Goal: Task Accomplishment & Management: Manage account settings

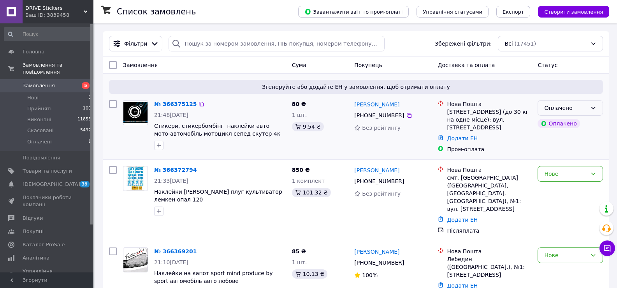
click at [546, 109] on div "Оплачено" at bounding box center [565, 108] width 43 height 9
click at [548, 122] on li "Прийнято" at bounding box center [570, 125] width 65 height 14
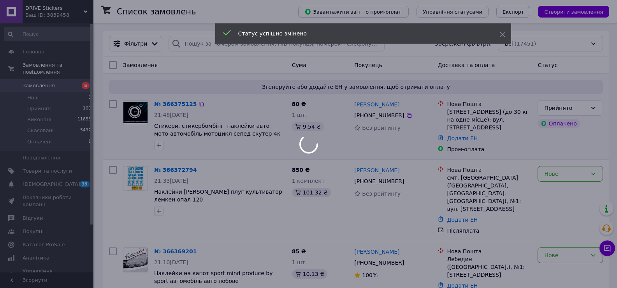
scroll to position [39, 0]
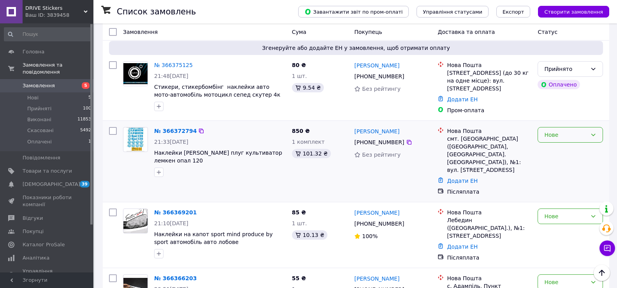
click at [548, 135] on div "Нове" at bounding box center [565, 134] width 43 height 9
click at [551, 147] on li "Прийнято" at bounding box center [570, 149] width 65 height 14
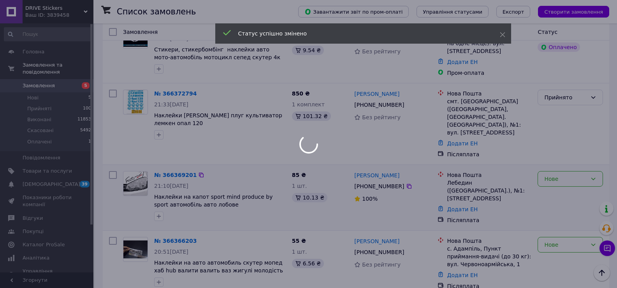
scroll to position [117, 0]
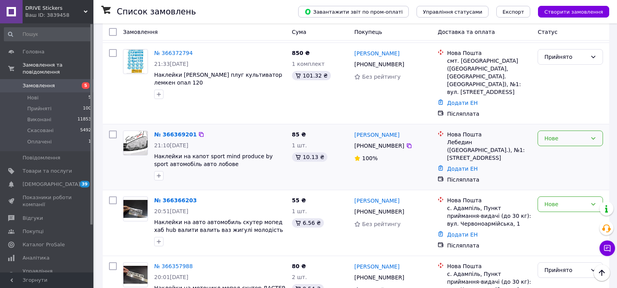
click at [548, 134] on div "Нове" at bounding box center [565, 138] width 43 height 9
click at [551, 144] on li "Прийнято" at bounding box center [570, 144] width 65 height 14
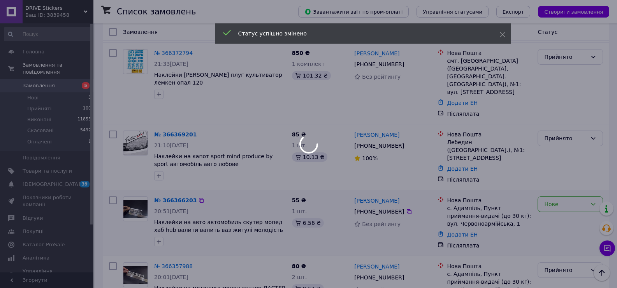
scroll to position [156, 0]
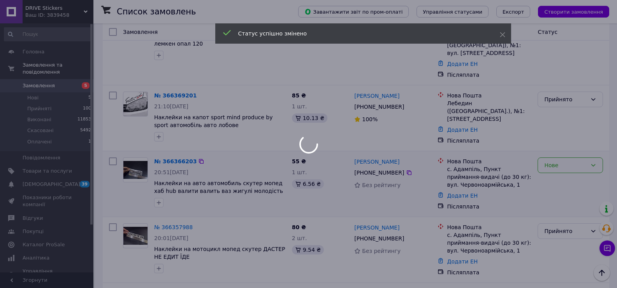
click at [549, 156] on div at bounding box center [308, 144] width 617 height 288
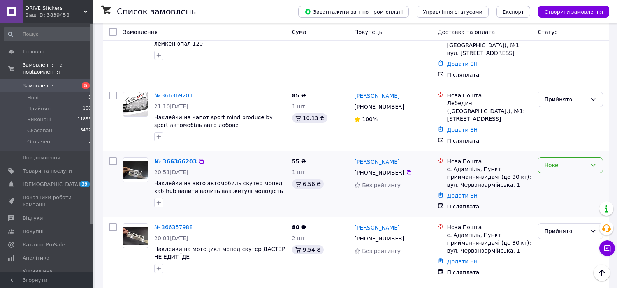
click at [550, 161] on div "Нове" at bounding box center [565, 165] width 43 height 9
click at [551, 164] on li "Прийнято" at bounding box center [570, 168] width 65 height 14
click at [44, 103] on li "Прийняті 100" at bounding box center [48, 108] width 96 height 11
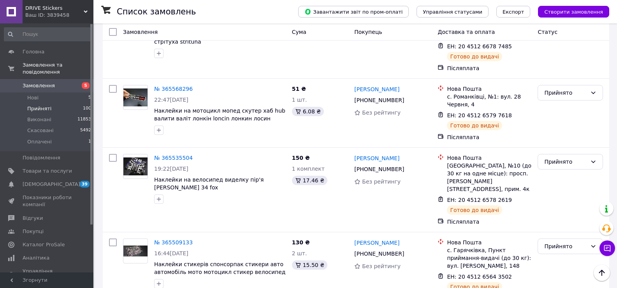
scroll to position [5954, 0]
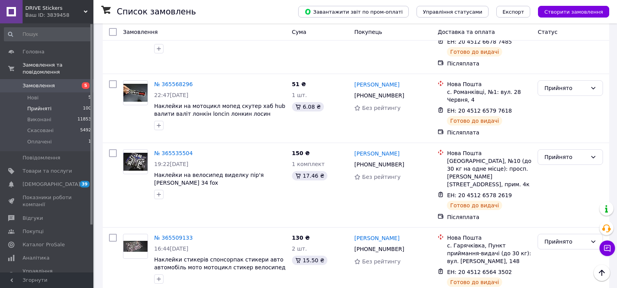
click at [566, 97] on li "Скасовано" at bounding box center [570, 99] width 65 height 14
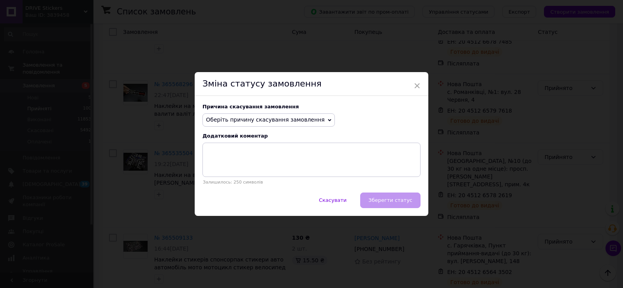
click at [218, 123] on span "Оберіть причину скасування замовлення" at bounding box center [265, 119] width 119 height 6
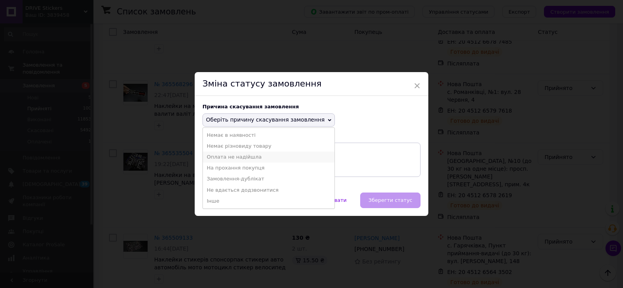
click at [219, 158] on li "Оплата не надійшла" at bounding box center [269, 156] width 132 height 11
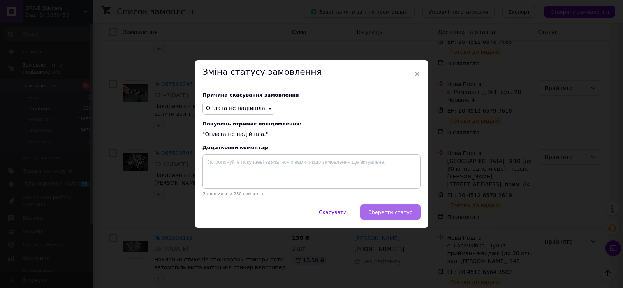
click at [403, 214] on span "Зберегти статус" at bounding box center [390, 212] width 44 height 6
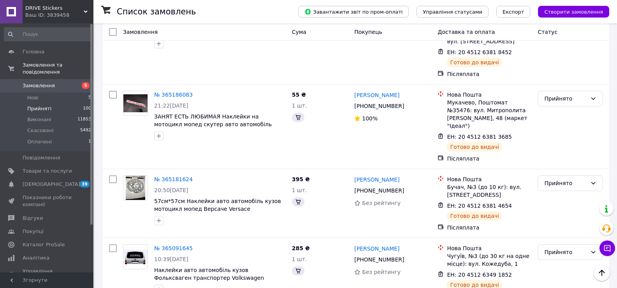
scroll to position [7140, 0]
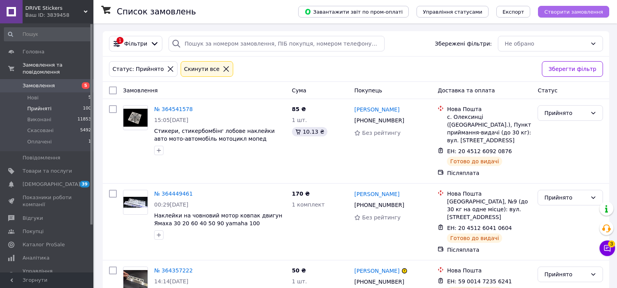
click at [562, 7] on button "Створити замовлення" at bounding box center [573, 12] width 71 height 12
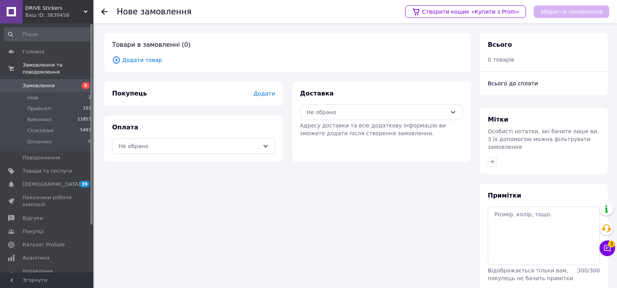
click at [140, 61] on span "Додати товар" at bounding box center [287, 60] width 351 height 9
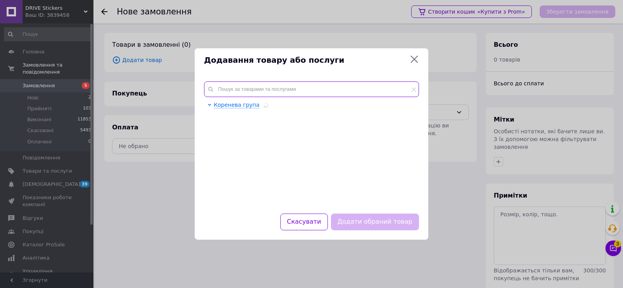
click at [293, 89] on input "text" at bounding box center [311, 89] width 215 height 16
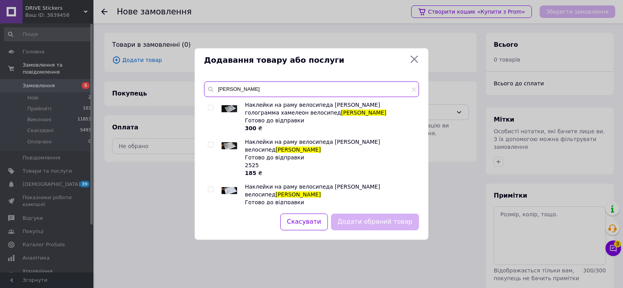
type input "[PERSON_NAME]"
click at [209, 145] on input "checkbox" at bounding box center [210, 144] width 5 height 5
checkbox input "true"
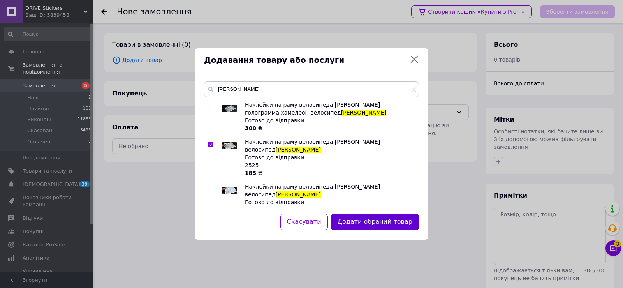
click at [375, 223] on button "Додати обраний товар" at bounding box center [375, 221] width 88 height 17
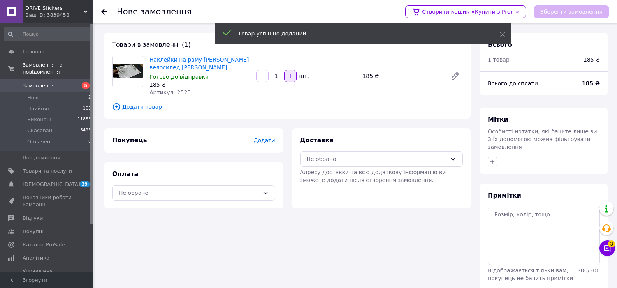
click at [288, 76] on icon "button" at bounding box center [290, 75] width 5 height 5
type input "2"
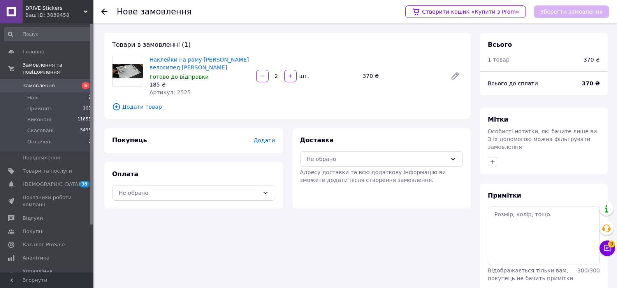
click at [272, 137] on span "Додати" at bounding box center [263, 140] width 21 height 6
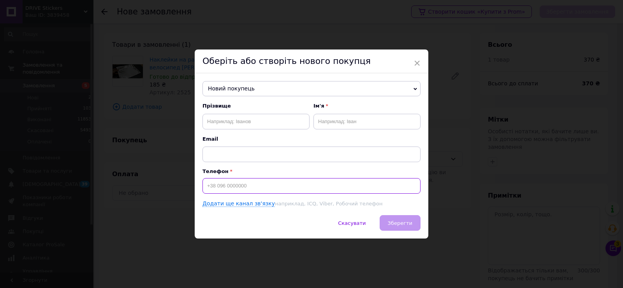
click at [231, 190] on input at bounding box center [311, 186] width 218 height 16
type input "[PHONE_NUMBER]"
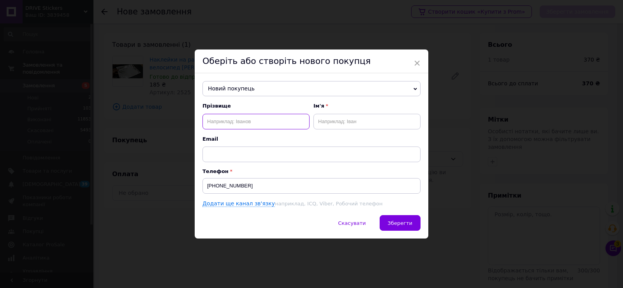
click at [223, 124] on input "text" at bounding box center [255, 122] width 107 height 16
type input "зааричук"
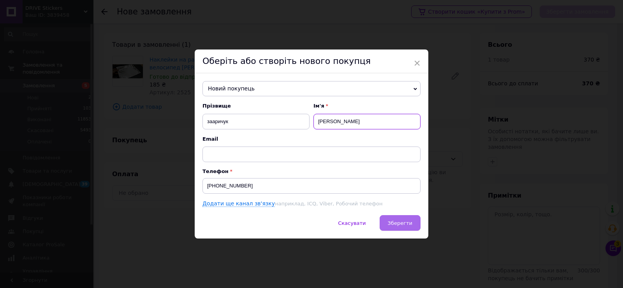
type input "[PERSON_NAME]"
click at [398, 220] on span "Зберегти" at bounding box center [400, 223] width 25 height 6
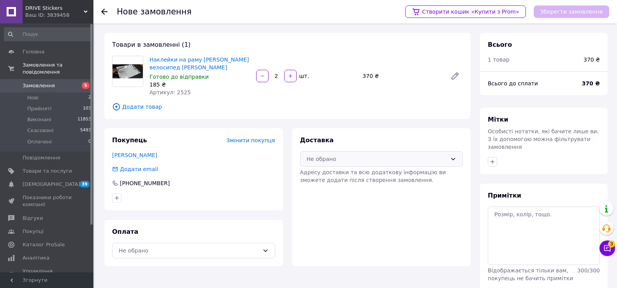
click at [339, 153] on div "Не обрано" at bounding box center [381, 159] width 163 height 16
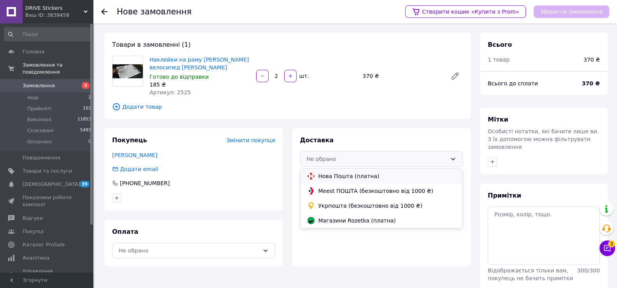
click at [336, 174] on span "Нова Пошта (платна)" at bounding box center [387, 176] width 138 height 8
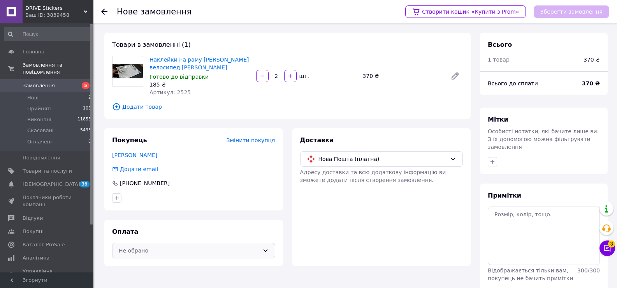
click at [133, 255] on div "Не обрано" at bounding box center [193, 250] width 163 height 16
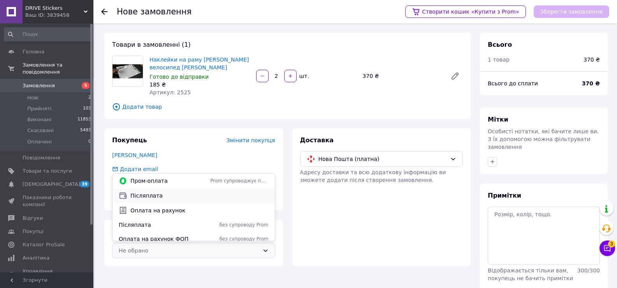
click at [161, 192] on span "Післяплата" at bounding box center [199, 195] width 138 height 8
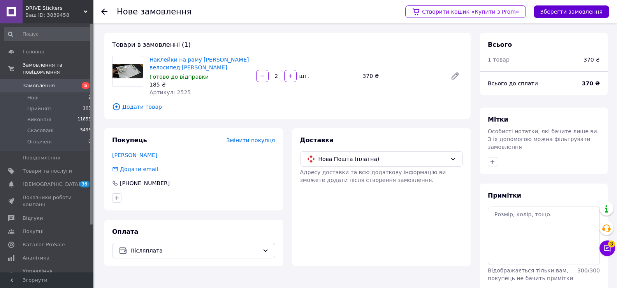
click at [576, 9] on button "Зберегти замовлення" at bounding box center [571, 11] width 75 height 12
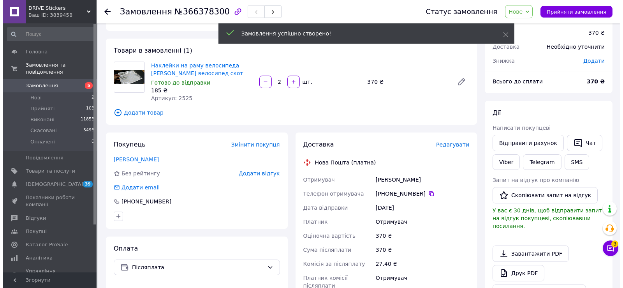
scroll to position [39, 0]
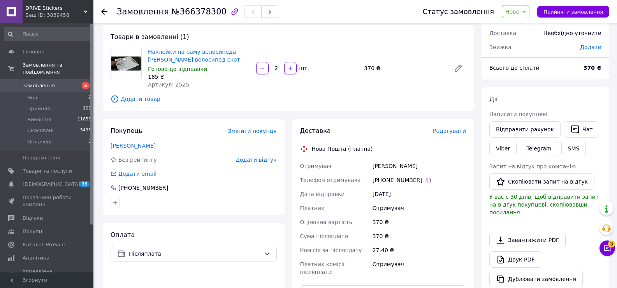
click at [451, 133] on span "Редагувати" at bounding box center [449, 131] width 33 height 6
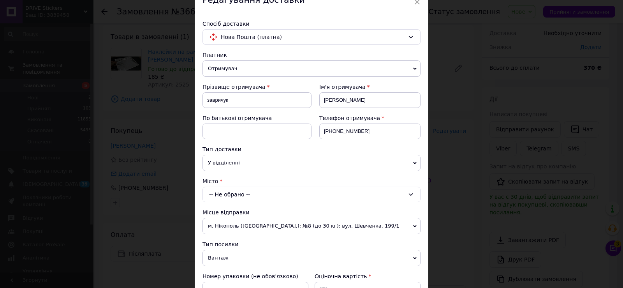
click at [223, 194] on div "-- Не обрано --" at bounding box center [311, 194] width 218 height 16
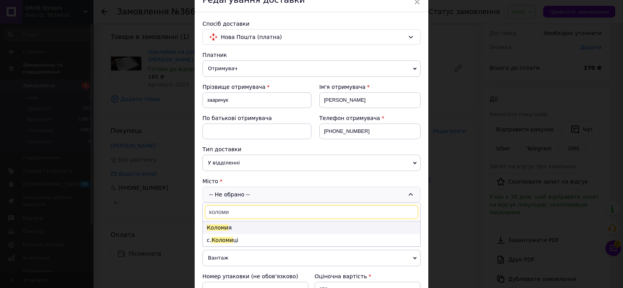
type input "коломи"
click at [230, 224] on li "Коломи я" at bounding box center [311, 227] width 217 height 12
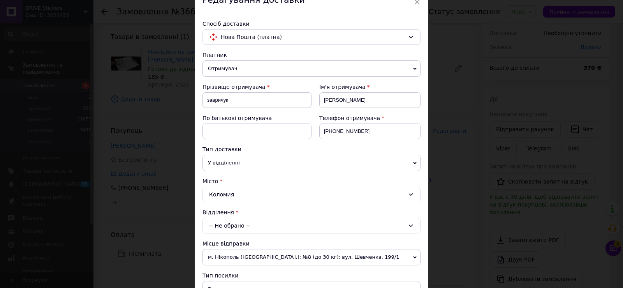
click at [232, 224] on div "-- Не обрано --" at bounding box center [311, 226] width 218 height 16
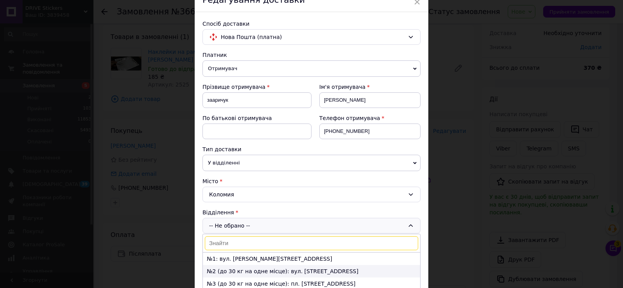
click at [228, 268] on li "№2 (до 30 кг на одне місце): вул. [STREET_ADDRESS]" at bounding box center [311, 271] width 217 height 12
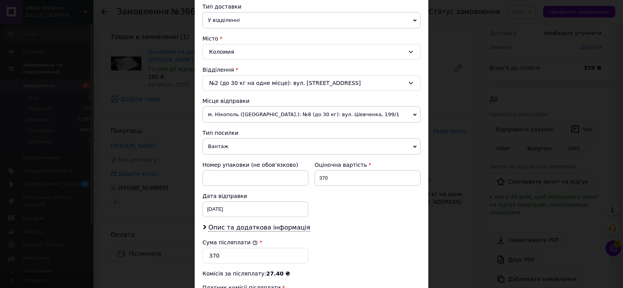
scroll to position [195, 0]
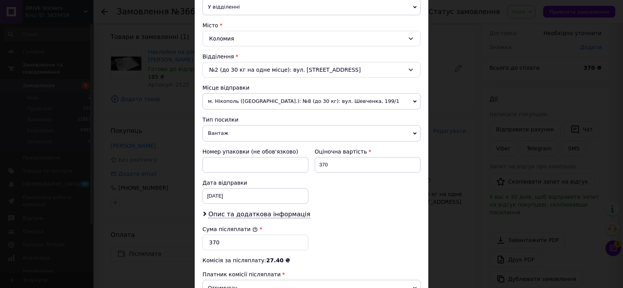
click at [219, 136] on span "Вантаж" at bounding box center [311, 133] width 218 height 16
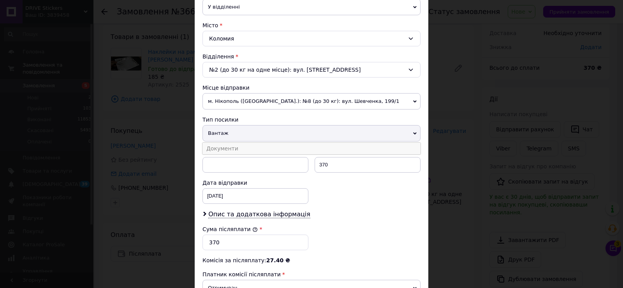
click at [219, 145] on li "Документи" at bounding box center [311, 148] width 218 height 12
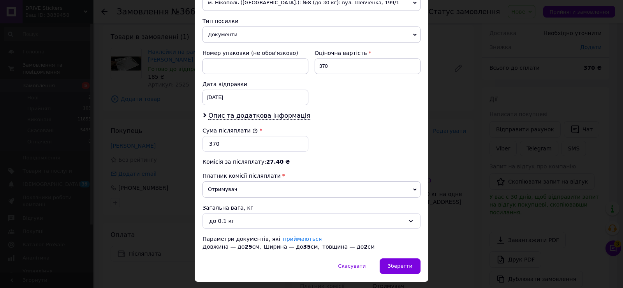
scroll to position [311, 0]
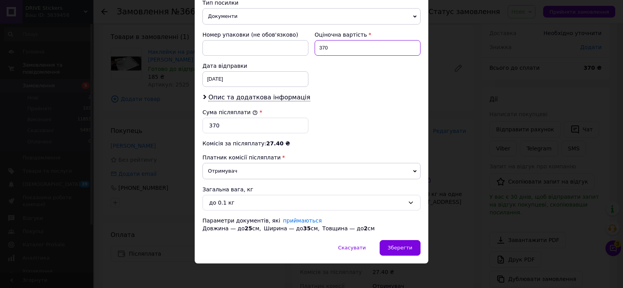
drag, startPoint x: 346, startPoint y: 49, endPoint x: 317, endPoint y: 48, distance: 28.8
click at [317, 48] on input "370" at bounding box center [367, 48] width 106 height 16
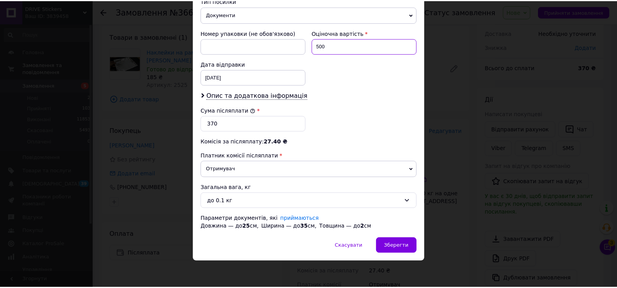
scroll to position [314, 0]
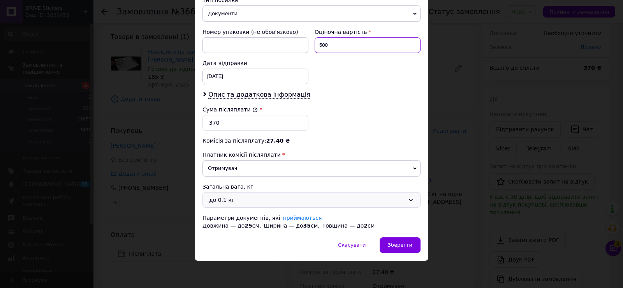
type input "500"
click at [207, 205] on div "до 0.1 кг" at bounding box center [311, 200] width 218 height 16
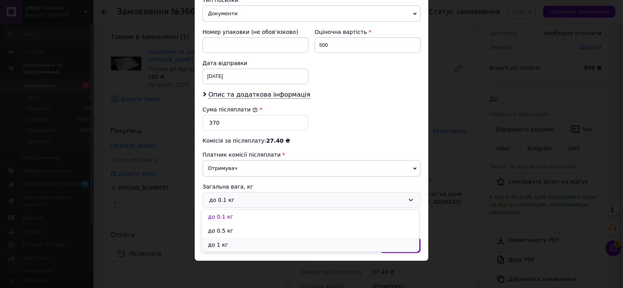
click at [226, 242] on li "до 1 кг" at bounding box center [310, 244] width 217 height 14
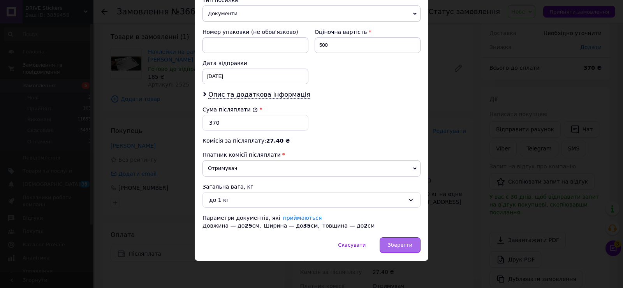
click at [398, 241] on div "Зберегти" at bounding box center [399, 245] width 41 height 16
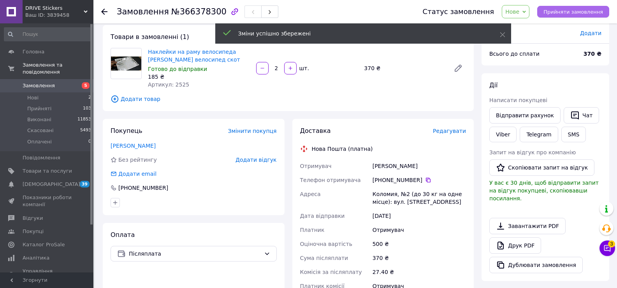
click at [576, 10] on span "Прийняти замовлення" at bounding box center [573, 12] width 60 height 6
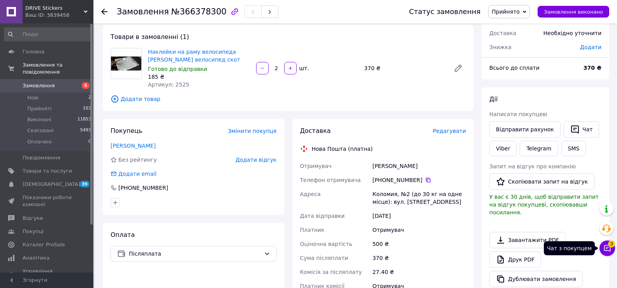
click at [607, 250] on icon at bounding box center [607, 248] width 7 height 7
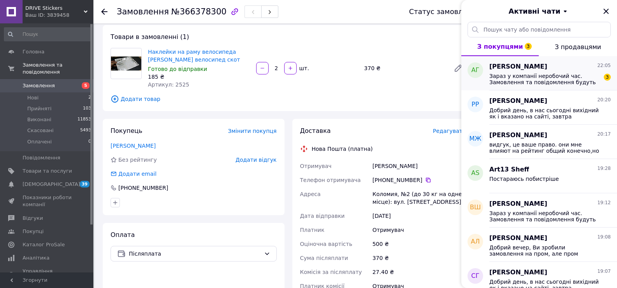
click at [521, 79] on span "Зараз у компанії неробочий час. Замовлення та повідомлення будуть оброблені з 1…" at bounding box center [544, 79] width 111 height 12
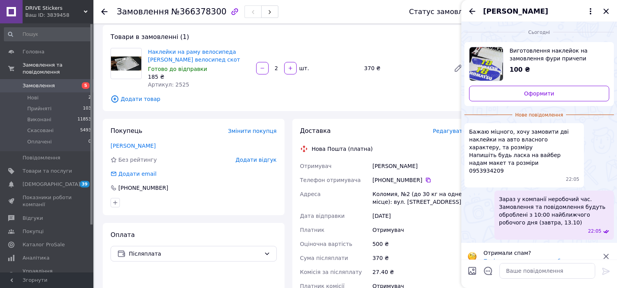
scroll to position [11, 0]
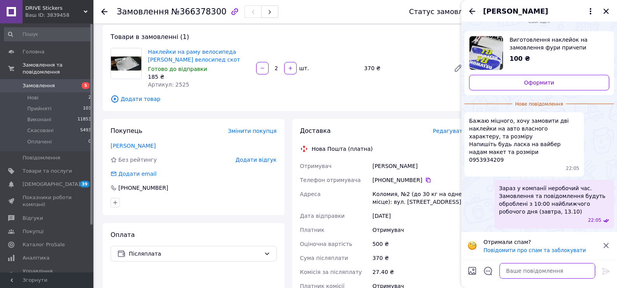
click at [524, 270] on textarea at bounding box center [547, 271] width 96 height 16
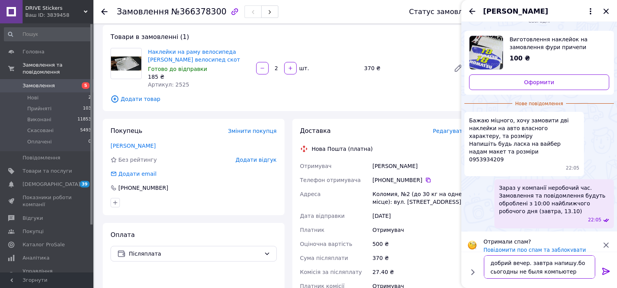
type textarea "добрий вечер. завтра напишу.бо сьогодны не быля компьютера"
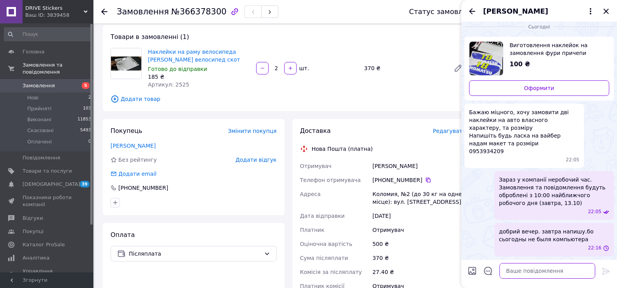
scroll to position [5, 0]
click at [471, 9] on icon "Назад" at bounding box center [472, 11] width 6 height 6
